Goal: Information Seeking & Learning: Learn about a topic

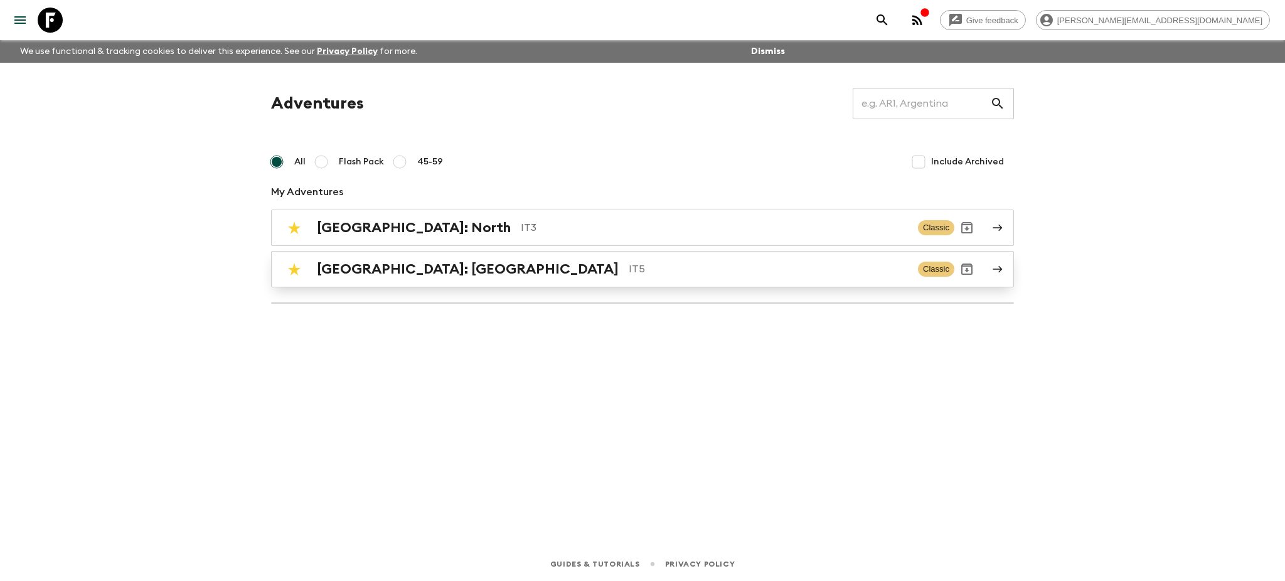
click at [628, 265] on p "IT5" at bounding box center [767, 269] width 279 height 15
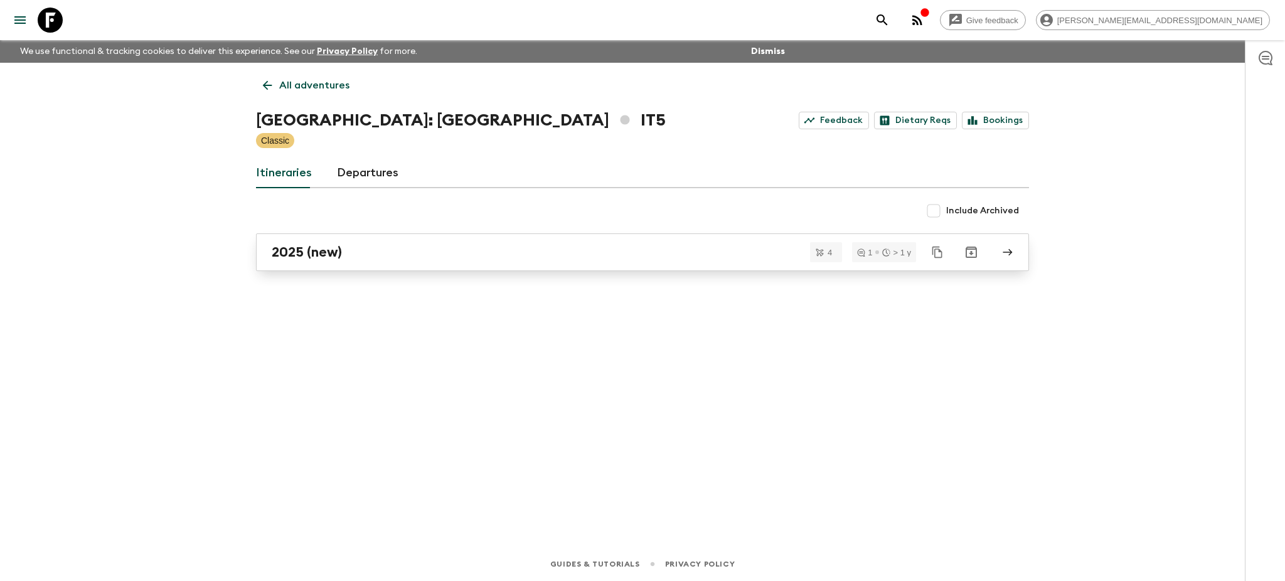
click at [386, 265] on link "2025 (new)" at bounding box center [642, 252] width 773 height 38
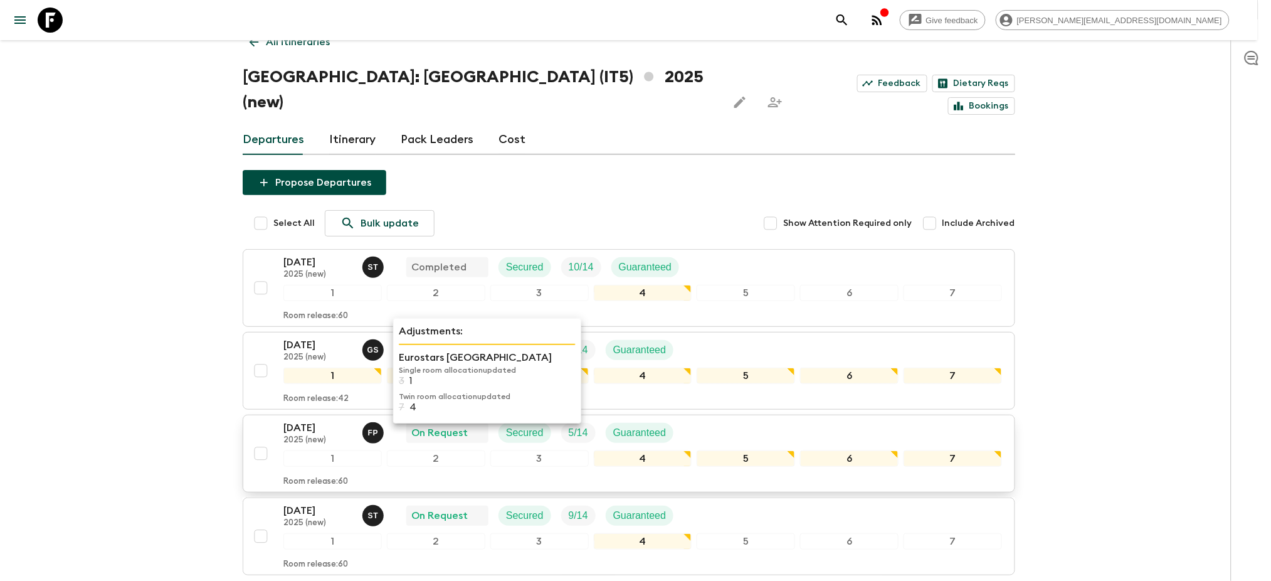
scroll to position [127, 0]
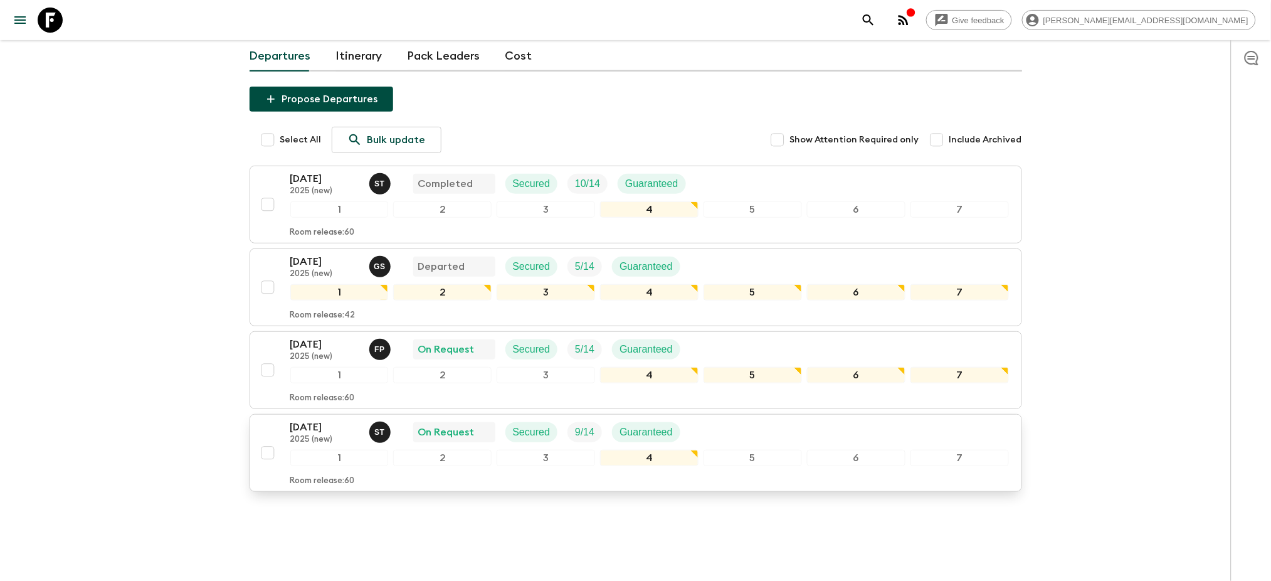
click at [336, 305] on p "[DATE]" at bounding box center [324, 427] width 69 height 15
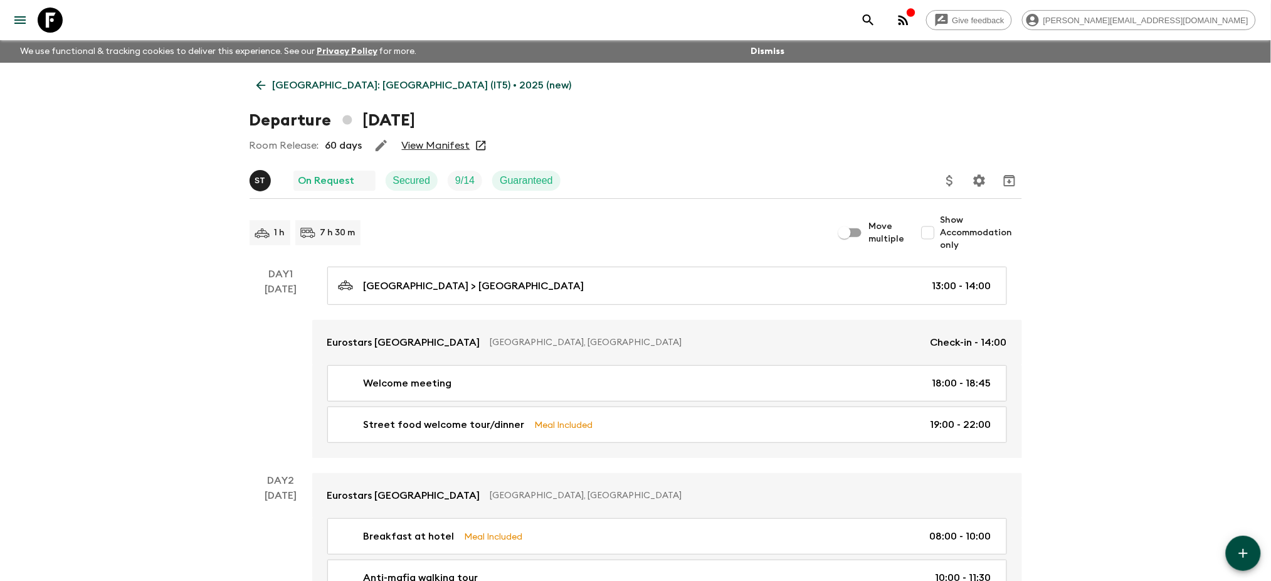
click at [325, 87] on p "[GEOGRAPHIC_DATA]: [GEOGRAPHIC_DATA] (IT5) • 2025 (new)" at bounding box center [422, 85] width 299 height 15
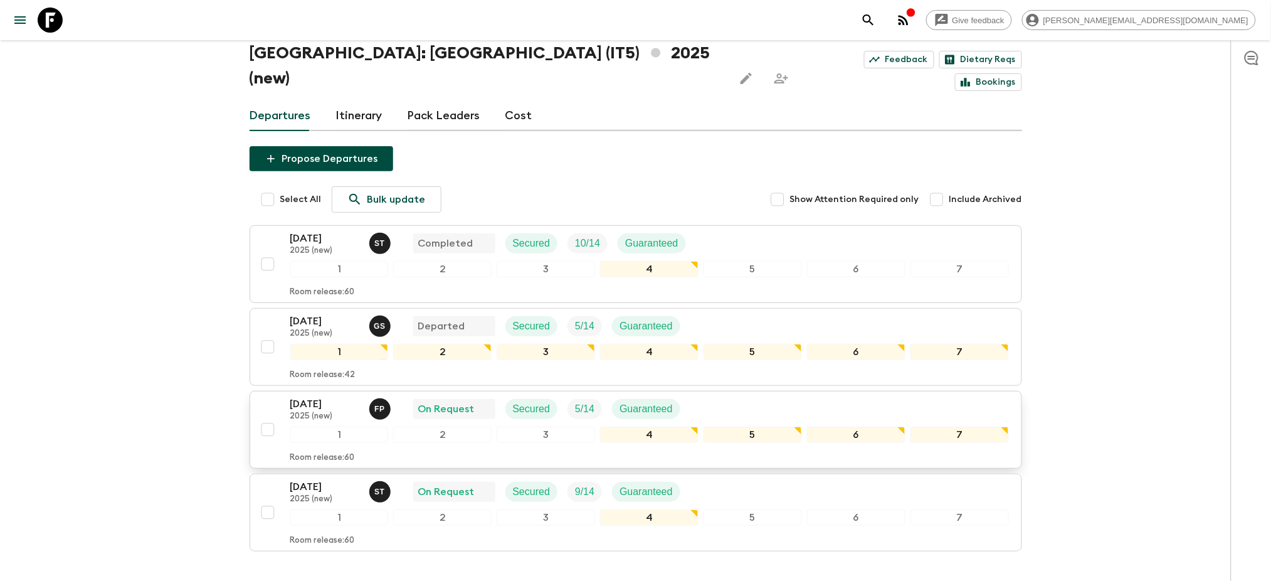
scroll to position [127, 0]
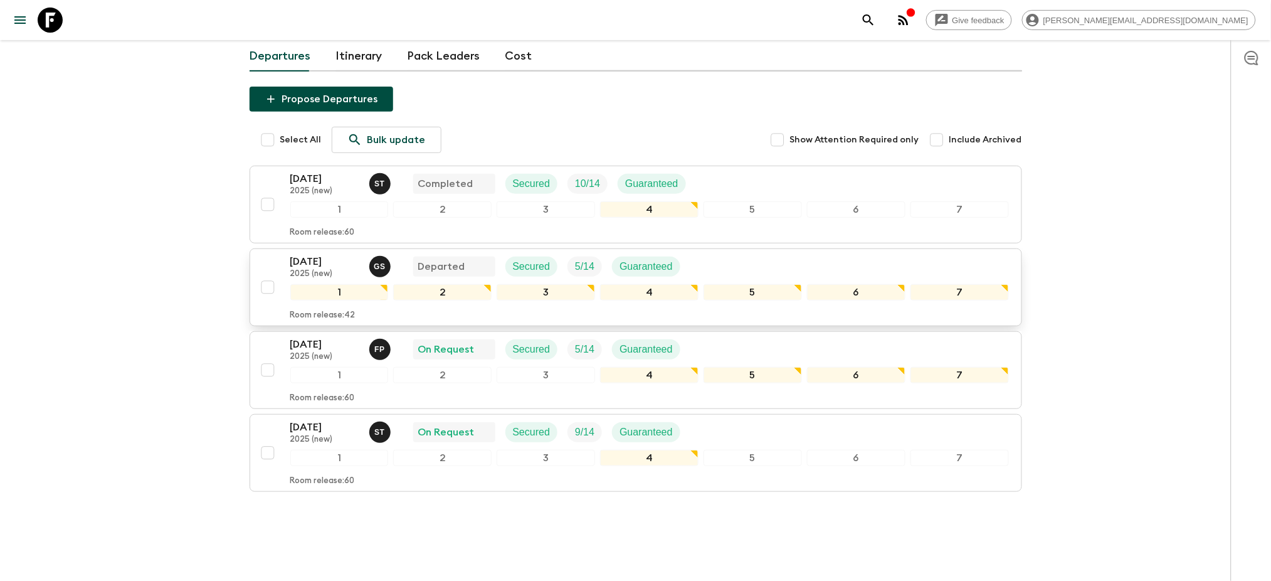
click at [336, 248] on button "[DATE] 2025 (new) G S Departed Secured 5 / 14 Guaranteed 1 2 3 4 5 6 7 Room rel…" at bounding box center [636, 287] width 773 height 78
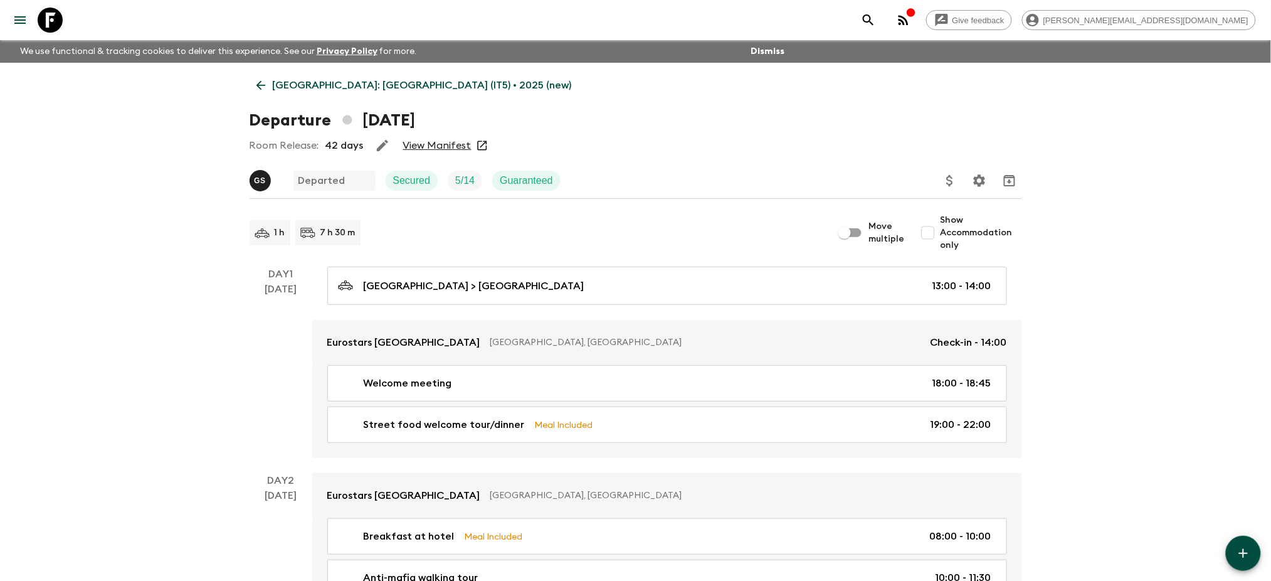
click at [460, 142] on link "View Manifest" at bounding box center [437, 145] width 68 height 13
click at [320, 80] on p "[GEOGRAPHIC_DATA]: [GEOGRAPHIC_DATA] (IT5) • 2025 (new)" at bounding box center [422, 85] width 299 height 15
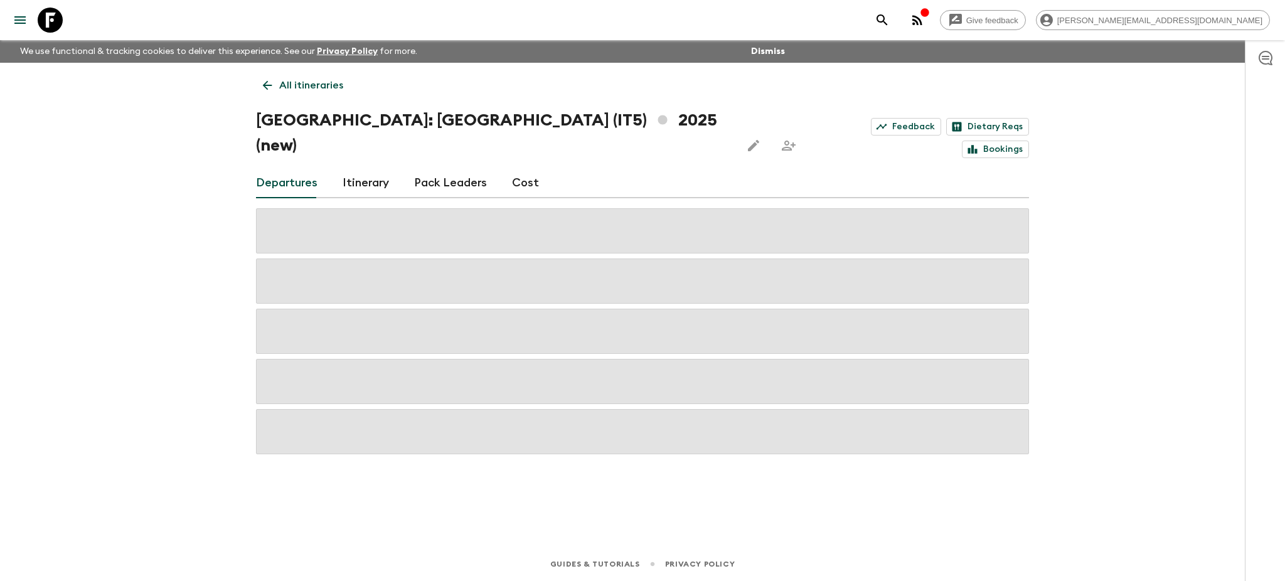
click at [514, 168] on link "Cost" at bounding box center [525, 183] width 27 height 30
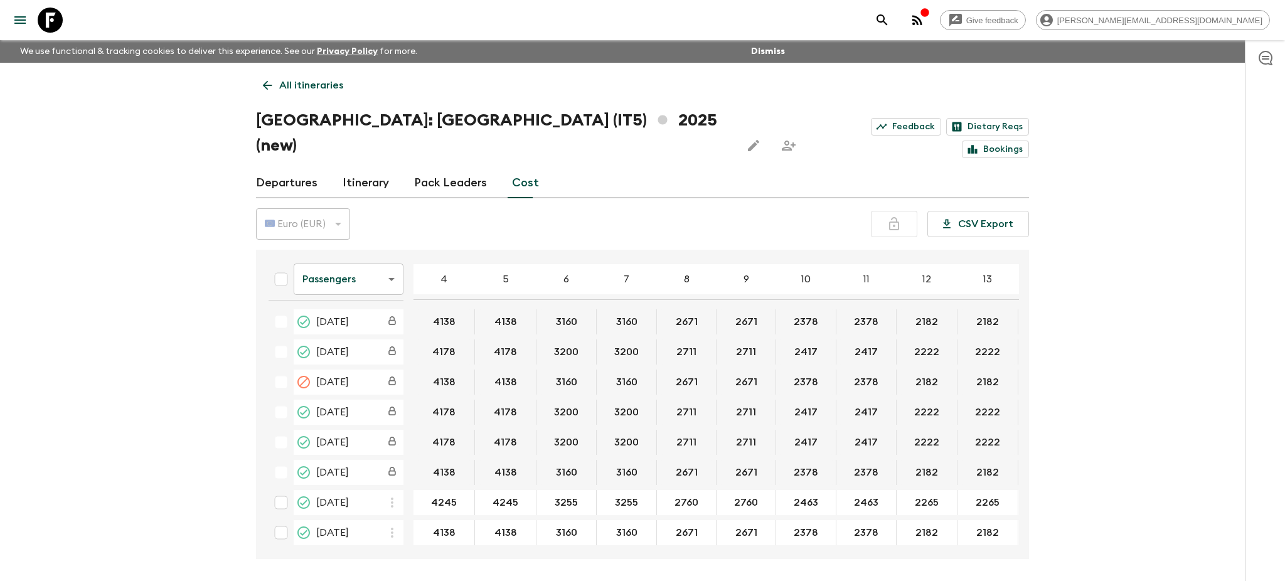
click at [354, 246] on body "Give feedback [PERSON_NAME][EMAIL_ADDRESS][DOMAIN_NAME] We use functional & tra…" at bounding box center [642, 314] width 1285 height 628
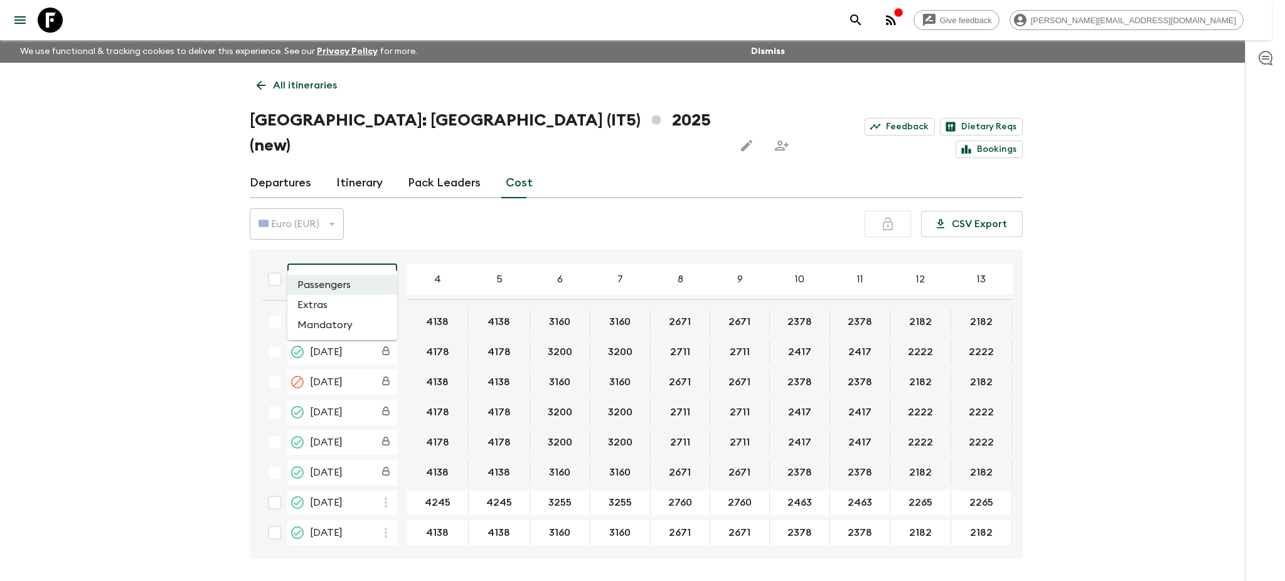
click at [467, 305] on div at bounding box center [642, 290] width 1285 height 581
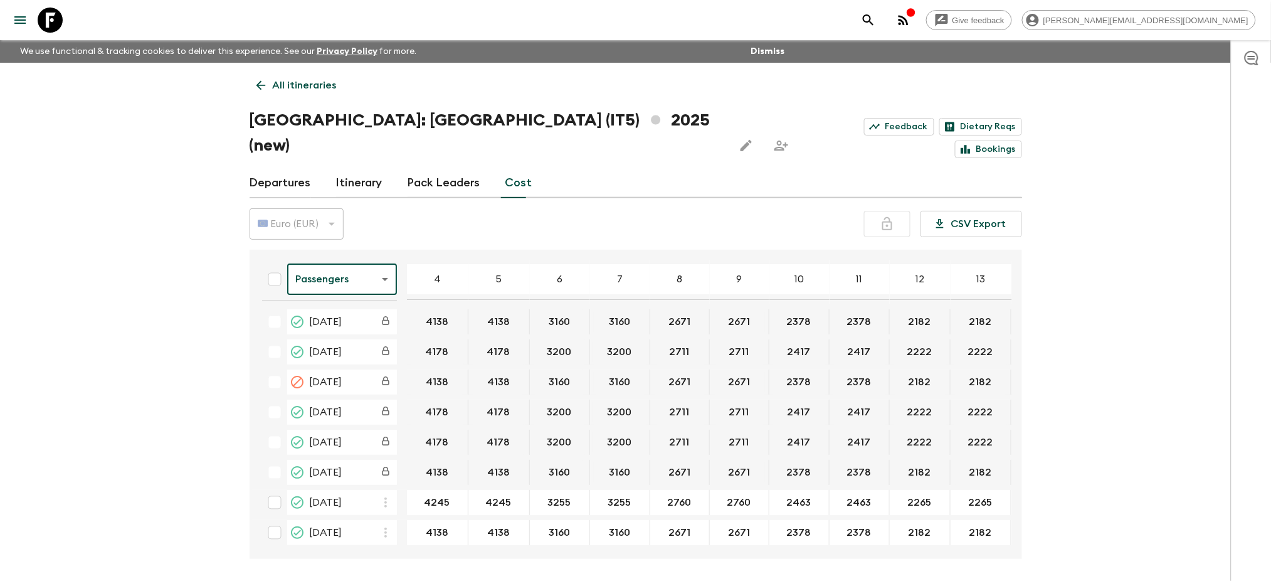
click at [364, 267] on body "Give feedback [PERSON_NAME][EMAIL_ADDRESS][DOMAIN_NAME] We use functional & tra…" at bounding box center [635, 314] width 1271 height 628
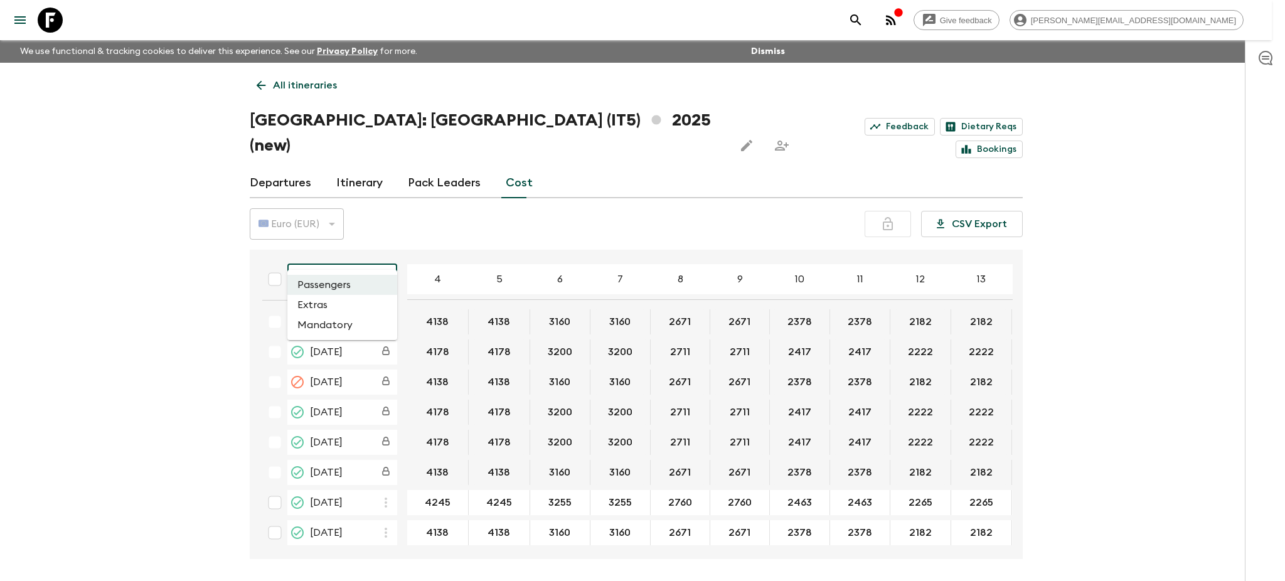
click at [354, 305] on li "Extras" at bounding box center [342, 305] width 110 height 20
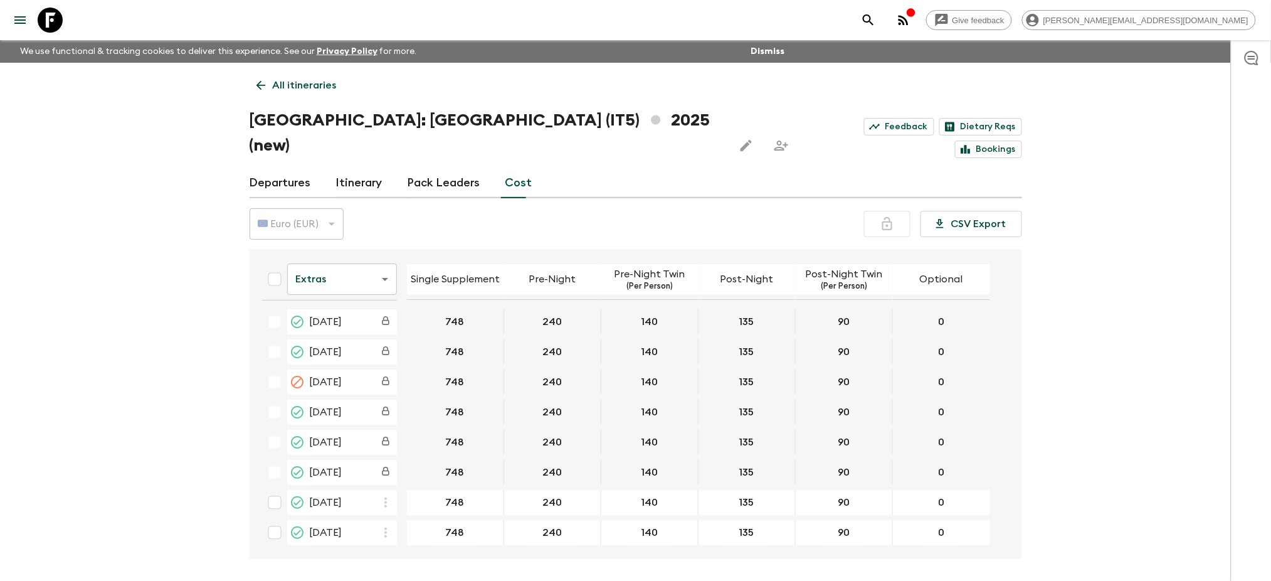
click at [373, 262] on body "Give feedback [PERSON_NAME][EMAIL_ADDRESS][DOMAIN_NAME] We use functional & tra…" at bounding box center [635, 314] width 1271 height 628
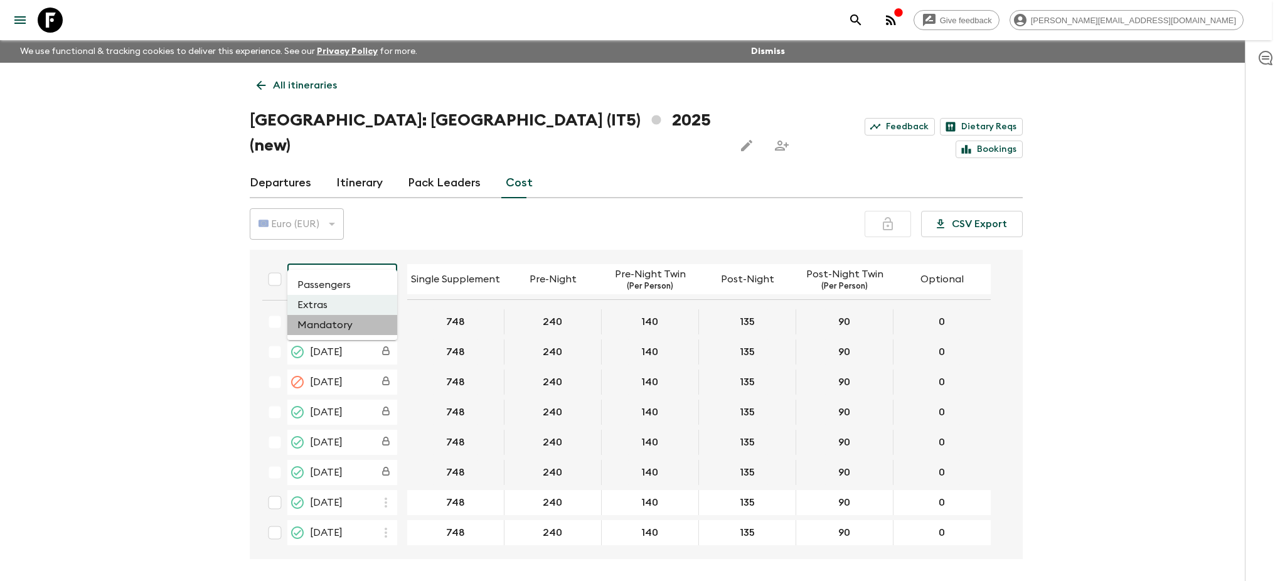
click at [346, 305] on li "Mandatory" at bounding box center [342, 325] width 110 height 20
